Goal: Task Accomplishment & Management: Manage account settings

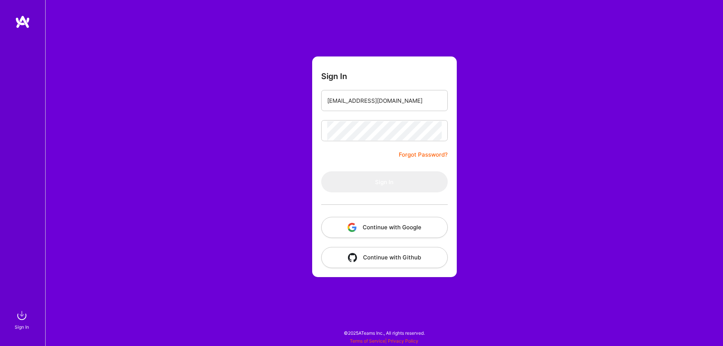
click at [527, 46] on div "Sign In [EMAIL_ADDRESS][DOMAIN_NAME] Forgot Password? Sign In Continue with Goo…" at bounding box center [384, 173] width 678 height 346
type input "[EMAIL_ADDRESS][DOMAIN_NAME]"
click at [372, 184] on button "Sign In" at bounding box center [384, 181] width 127 height 21
